Goal: Transaction & Acquisition: Purchase product/service

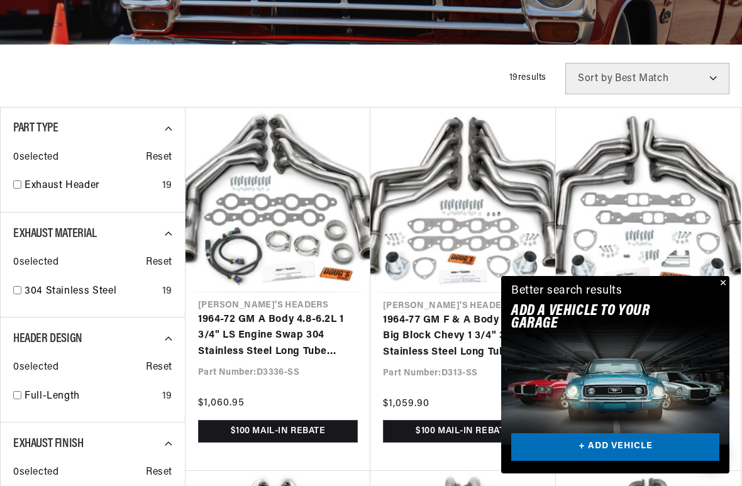
click at [25, 181] on link "Exhaust Header" at bounding box center [91, 186] width 133 height 16
checkbox input "true"
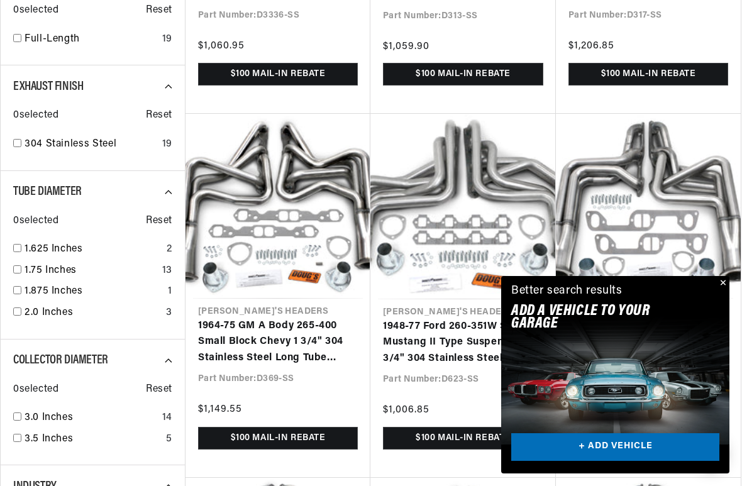
scroll to position [0, 469]
click at [19, 265] on input "checkbox" at bounding box center [17, 269] width 8 height 8
checkbox input "true"
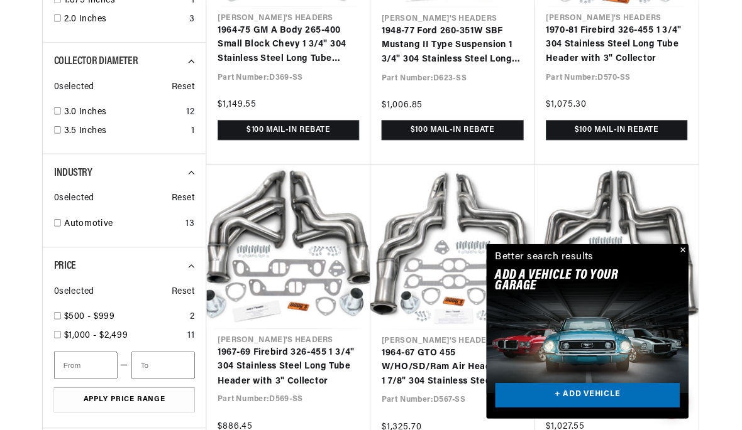
scroll to position [955, 0]
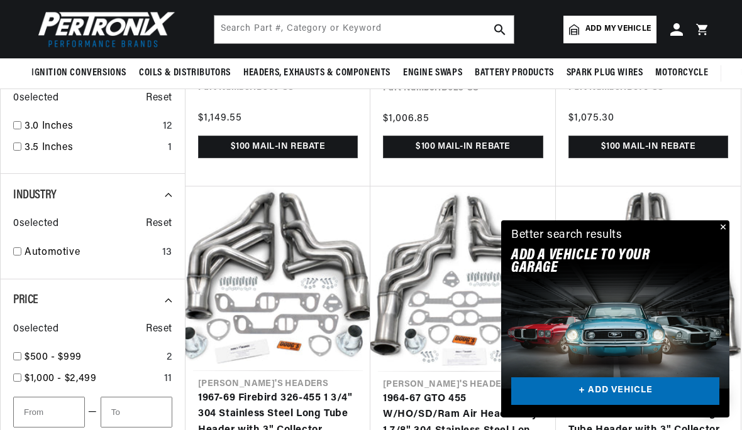
click at [25, 245] on link "Automotive" at bounding box center [91, 253] width 133 height 16
checkbox input "true"
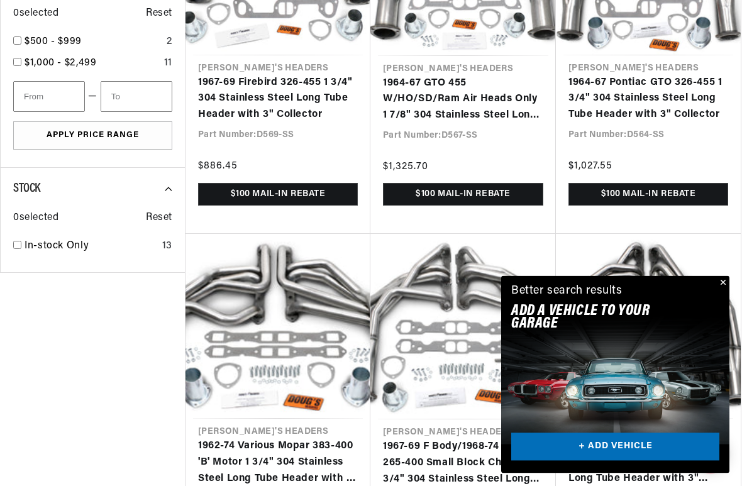
scroll to position [0, 469]
click at [719, 283] on button "Close" at bounding box center [721, 283] width 15 height 15
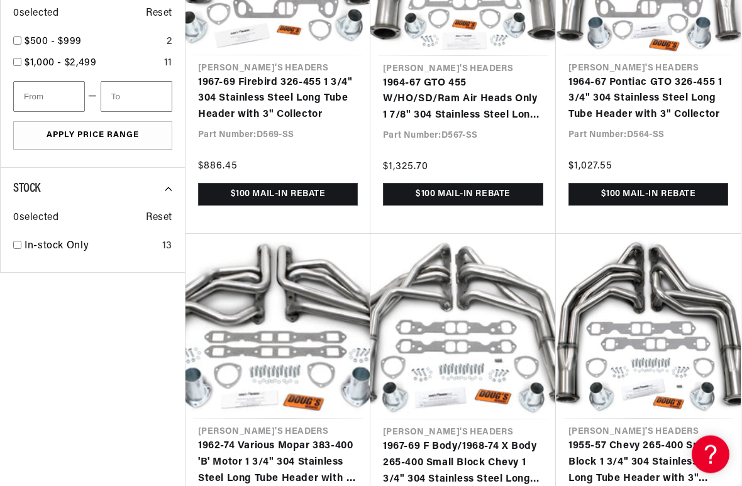
scroll to position [1271, 0]
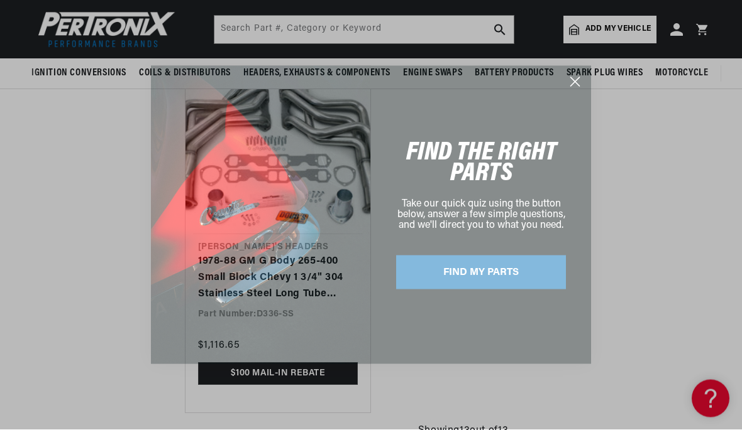
click at [575, 76] on circle "Close dialog" at bounding box center [574, 82] width 21 height 21
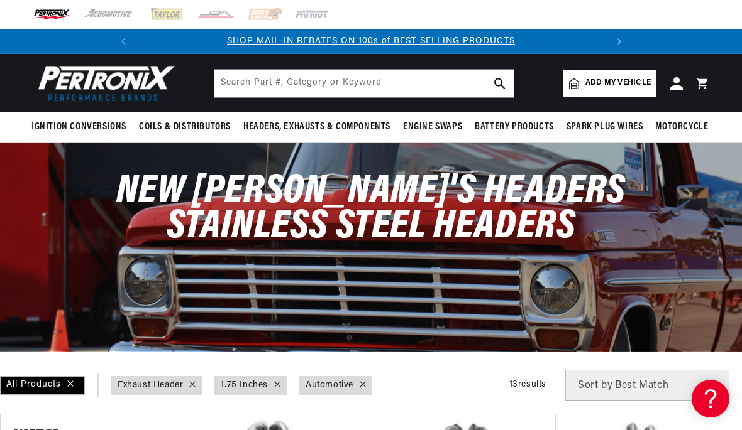
scroll to position [0, 437]
